Goal: Information Seeking & Learning: Find contact information

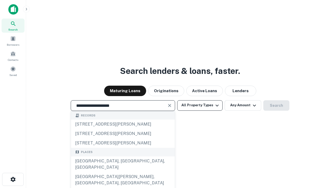
click at [123, 172] on div "Santa Monica, CA, USA" at bounding box center [123, 164] width 104 height 16
click at [200, 105] on button "All Property Types" at bounding box center [199, 105] width 45 height 10
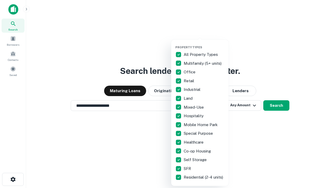
type input "**********"
click at [204, 44] on button "button" at bounding box center [203, 44] width 57 height 0
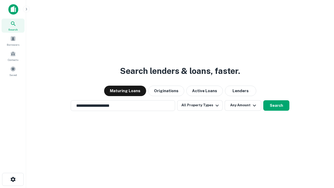
scroll to position [3, 63]
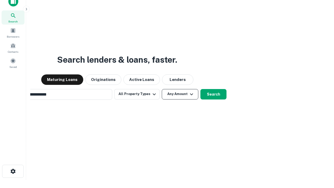
click at [162, 89] on button "Any Amount" at bounding box center [180, 94] width 37 height 10
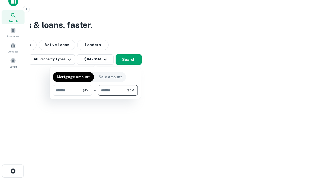
type input "*******"
click at [95, 96] on button "button" at bounding box center [95, 96] width 85 height 0
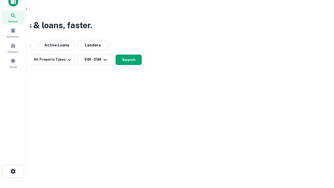
scroll to position [3, 96]
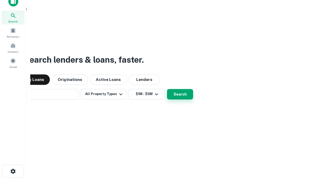
click at [167, 89] on button "Search" at bounding box center [180, 94] width 26 height 10
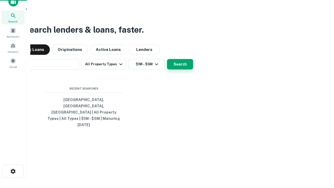
scroll to position [14, 148]
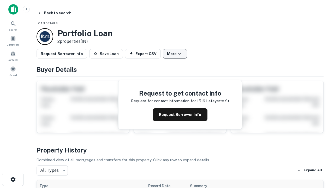
click at [175, 54] on button "More" at bounding box center [175, 53] width 24 height 9
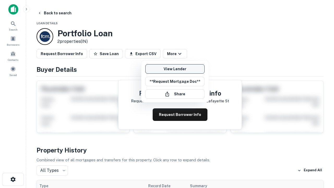
click at [175, 69] on link "View Lender" at bounding box center [174, 68] width 59 height 9
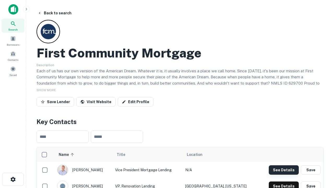
click at [284, 170] on button "See Details" at bounding box center [284, 169] width 30 height 9
click at [13, 179] on icon "button" at bounding box center [13, 179] width 6 height 6
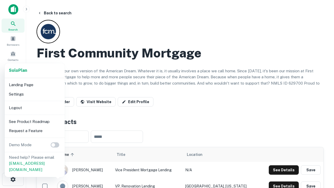
click at [34, 108] on li "Logout" at bounding box center [35, 107] width 56 height 9
